Goal: Share content

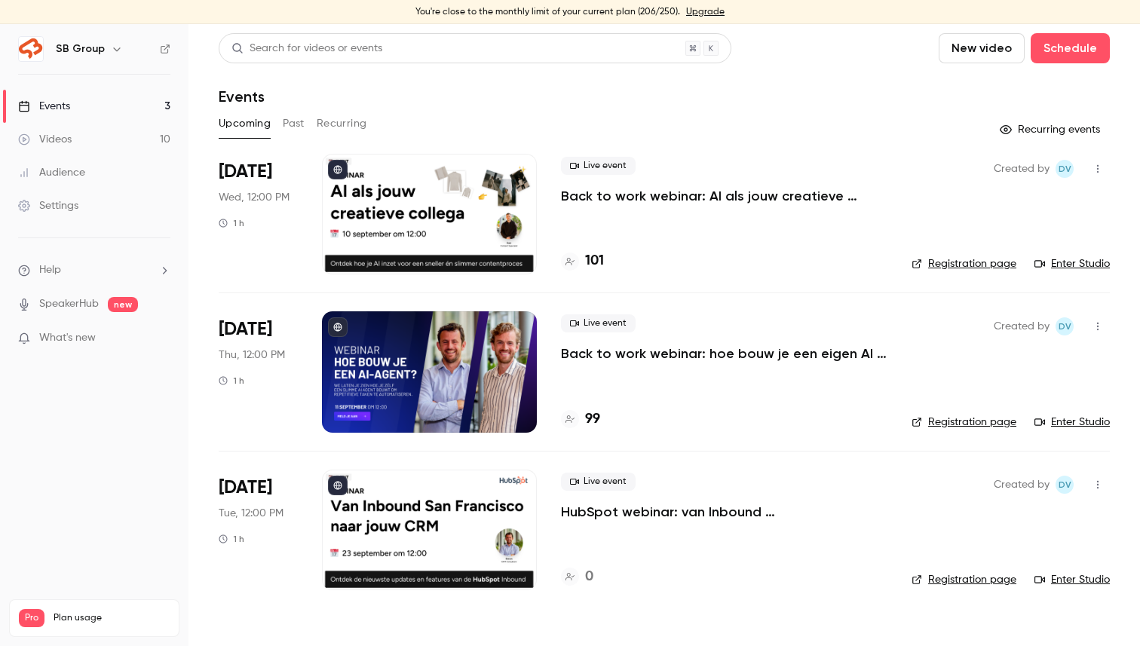
click at [953, 262] on link "Registration page" at bounding box center [963, 263] width 105 height 15
click at [1104, 171] on button "button" at bounding box center [1097, 169] width 24 height 24
click at [1047, 213] on div "Share" at bounding box center [1039, 207] width 115 height 15
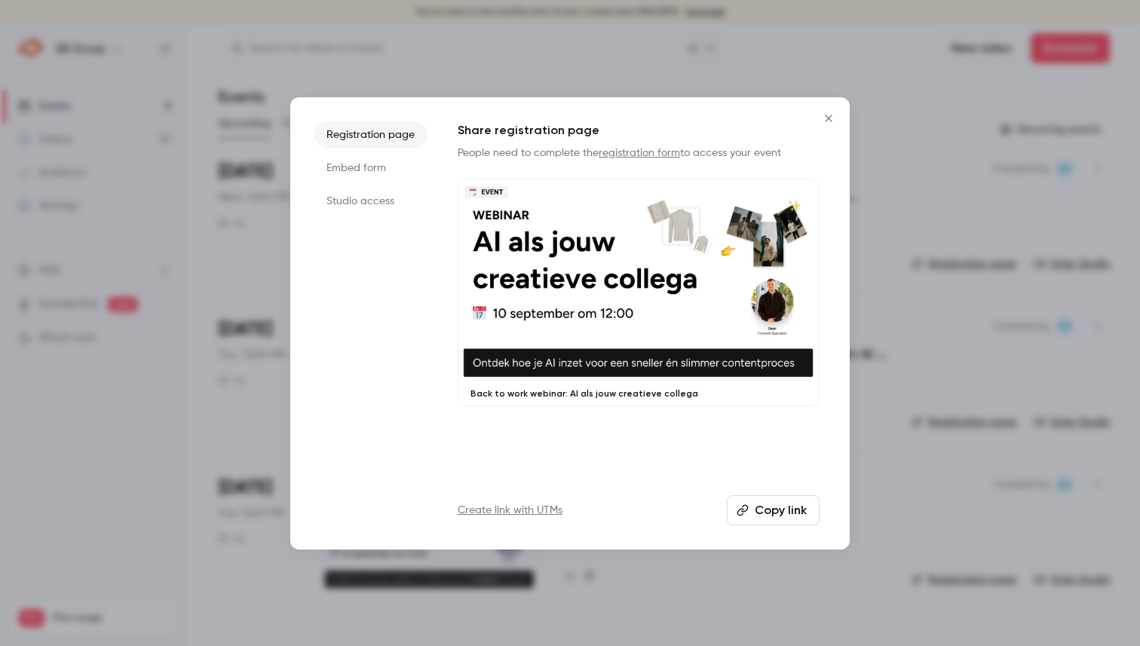
click at [782, 510] on button "Copy link" at bounding box center [773, 510] width 93 height 30
click at [826, 119] on icon "Close" at bounding box center [828, 118] width 7 height 7
